Goal: Information Seeking & Learning: Learn about a topic

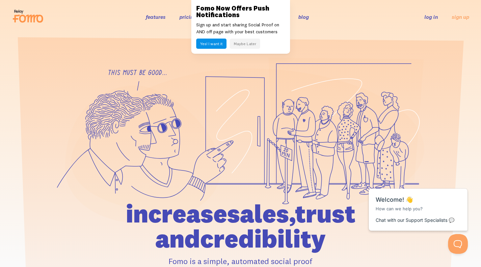
click at [243, 44] on button "Maybe Later" at bounding box center [245, 44] width 30 height 10
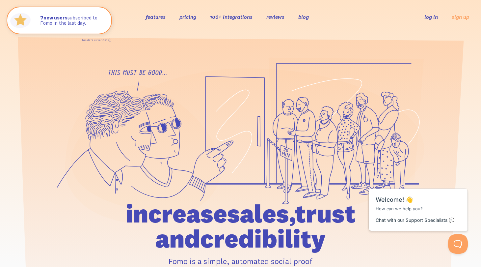
click at [194, 18] on link "pricing" at bounding box center [187, 16] width 17 height 7
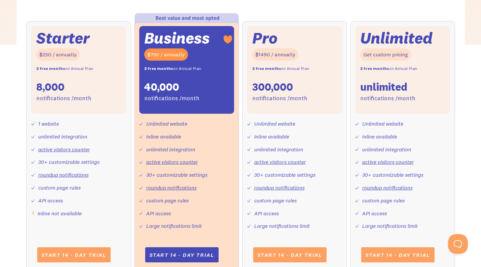
scroll to position [231, 0]
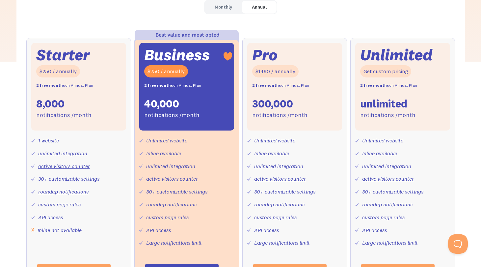
click at [224, 3] on div "Monthly" at bounding box center [223, 7] width 17 height 10
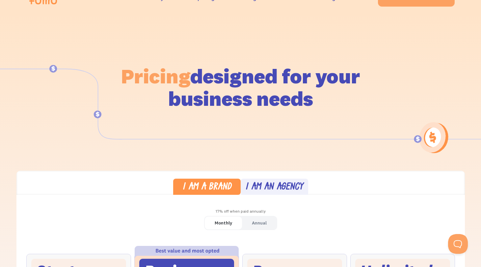
scroll to position [0, 0]
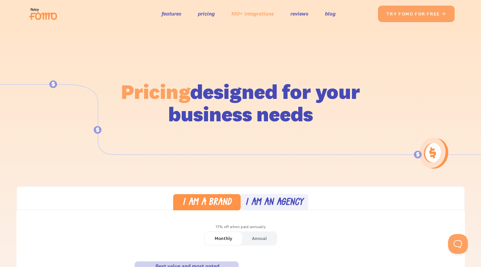
click at [238, 13] on link "100+ integrations" at bounding box center [252, 14] width 43 height 10
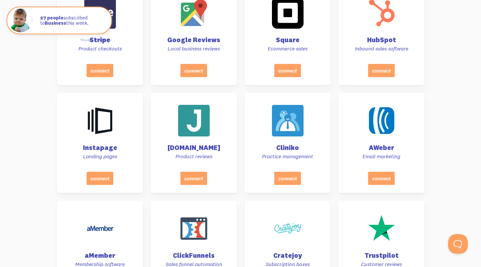
scroll to position [664, 0]
